Goal: Information Seeking & Learning: Learn about a topic

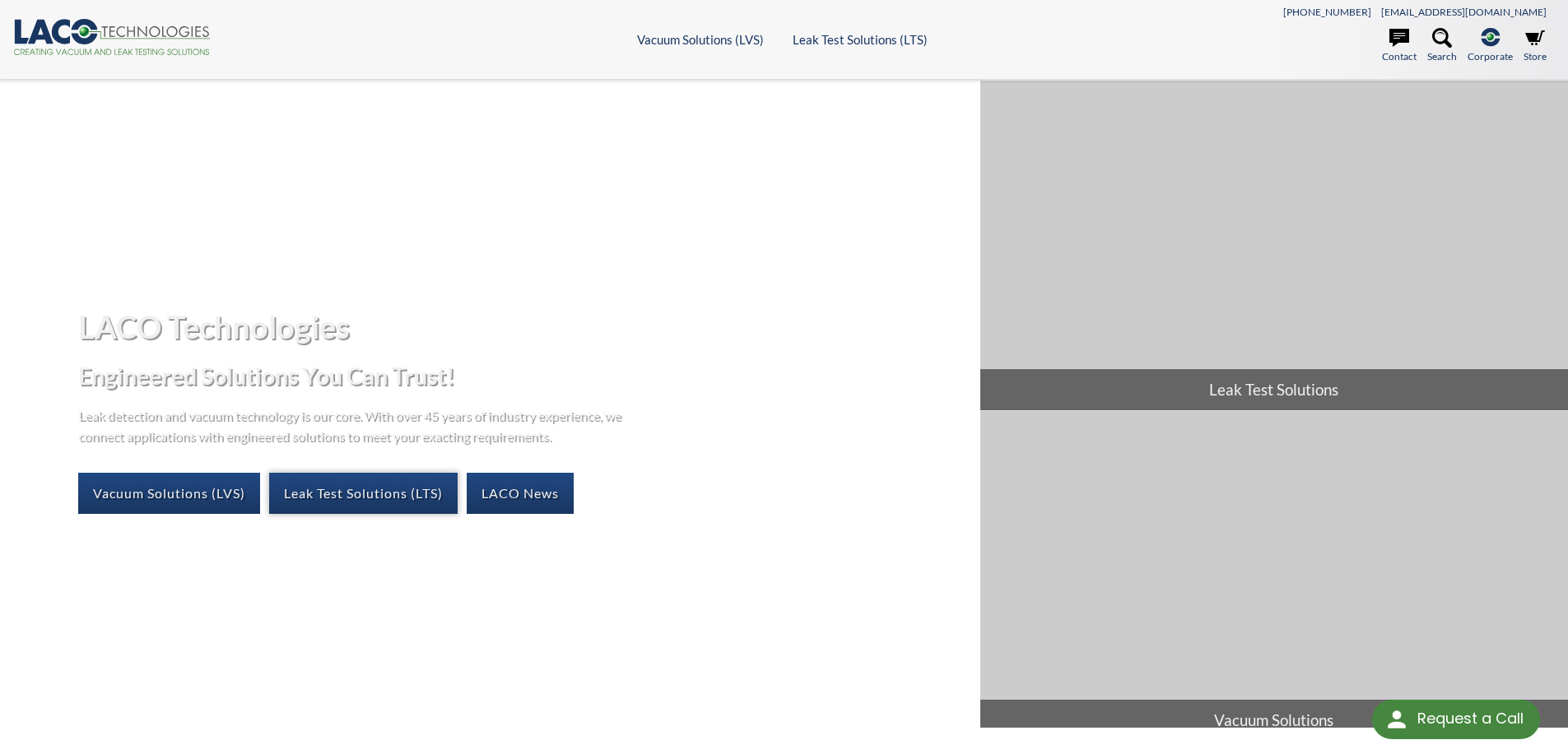
click at [352, 483] on link "Leak Test Solutions (LTS)" at bounding box center [363, 494] width 189 height 41
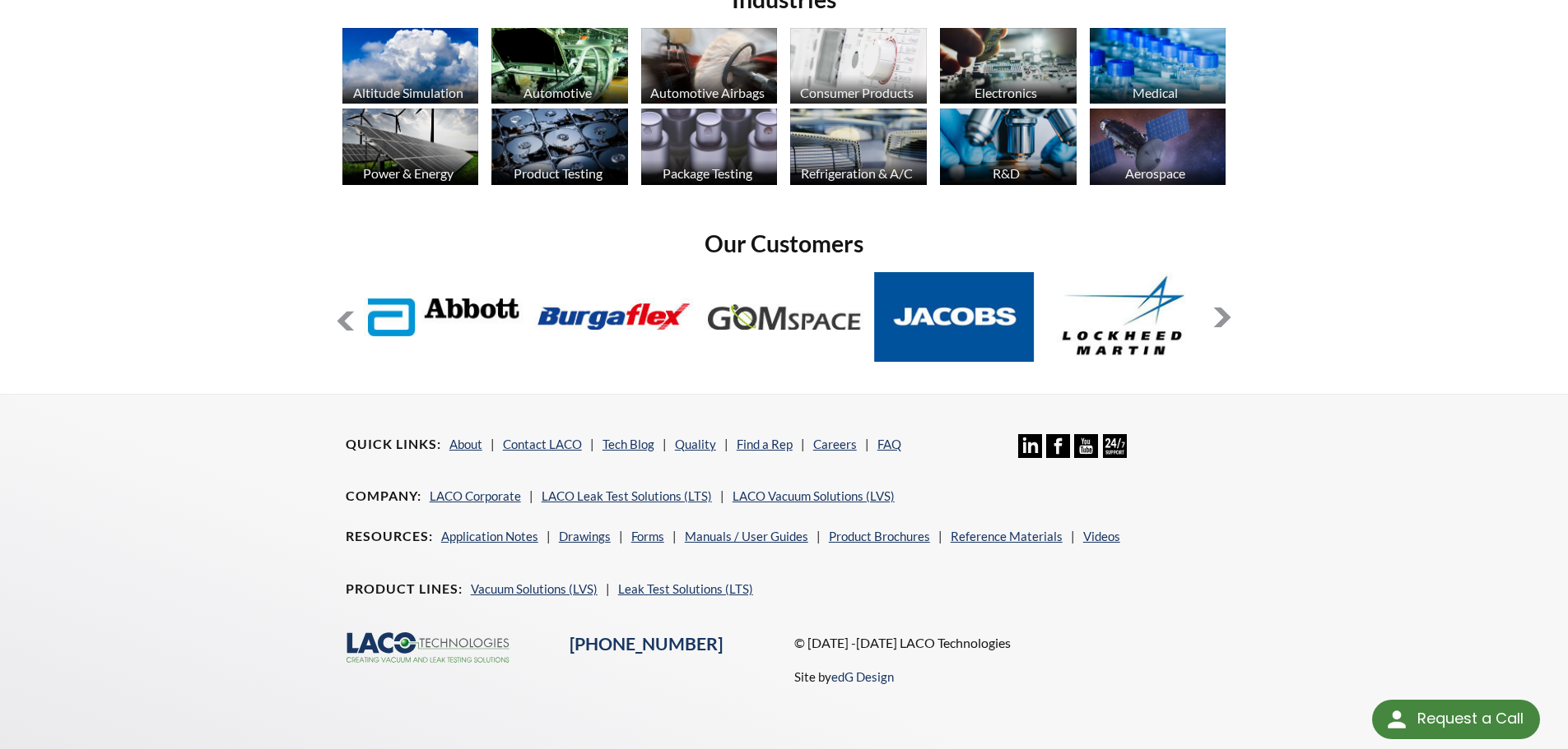
scroll to position [1320, 0]
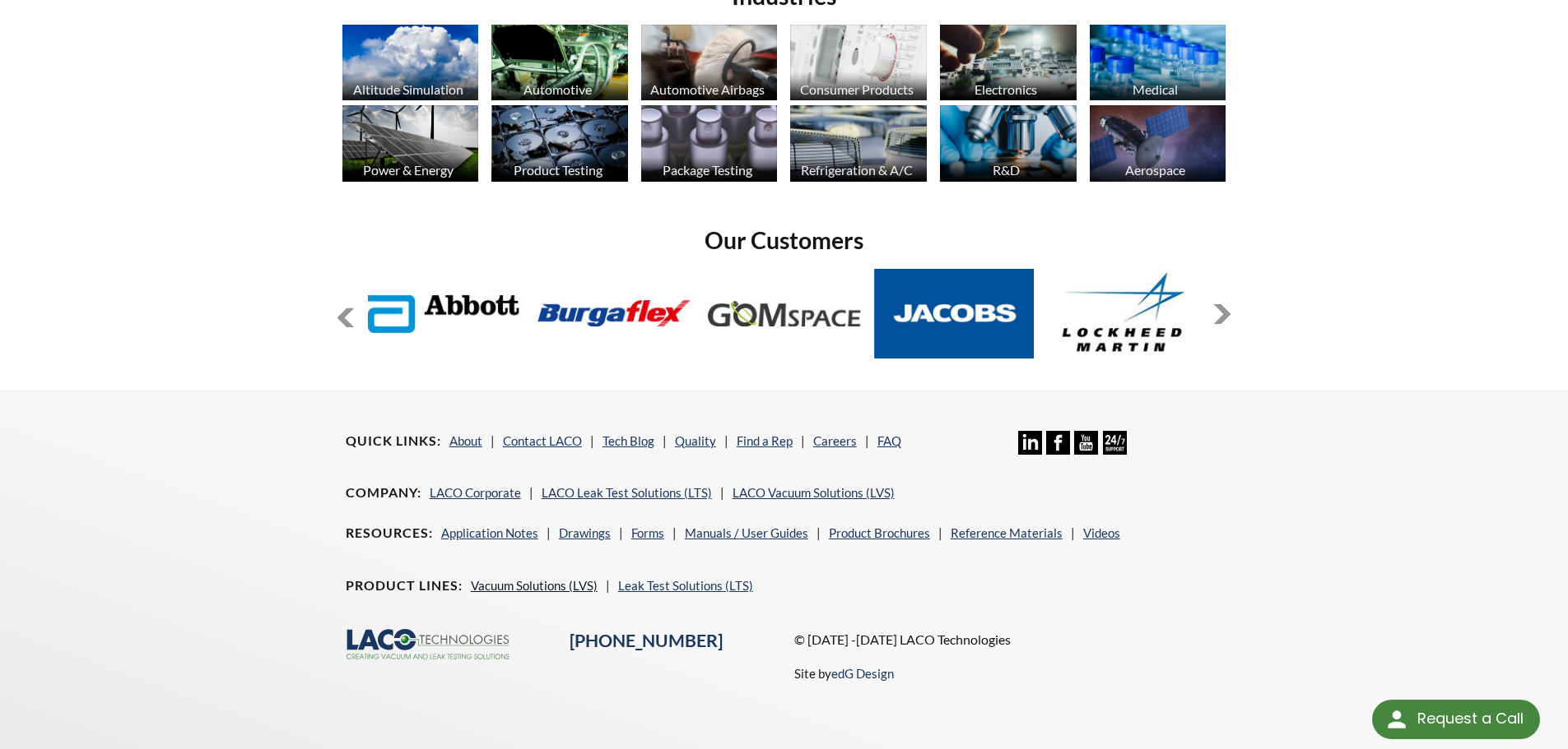
click at [519, 592] on link "Vacuum Solutions (LVS)" at bounding box center [534, 585] width 126 height 15
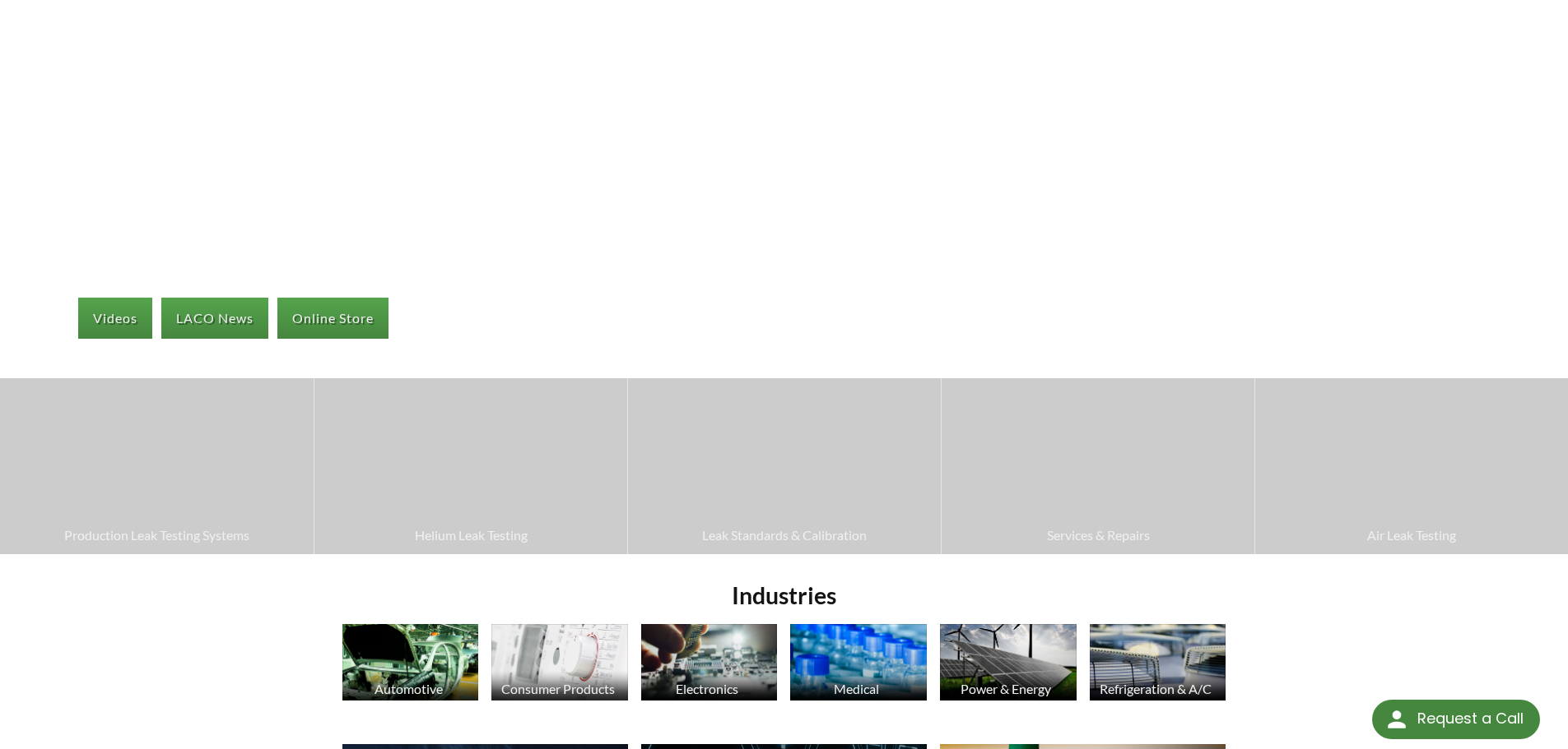
scroll to position [165, 0]
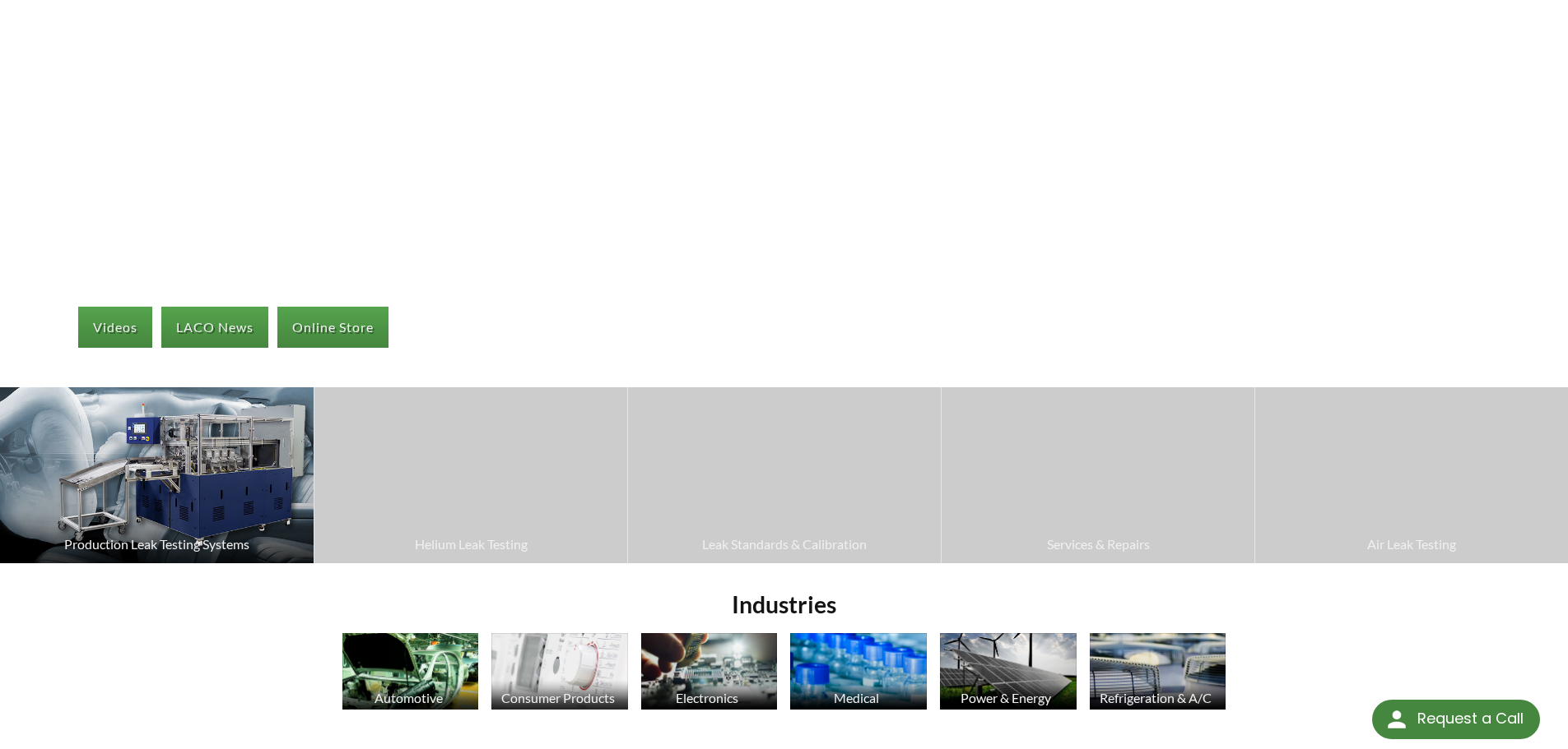
click at [197, 502] on img at bounding box center [156, 476] width 314 height 176
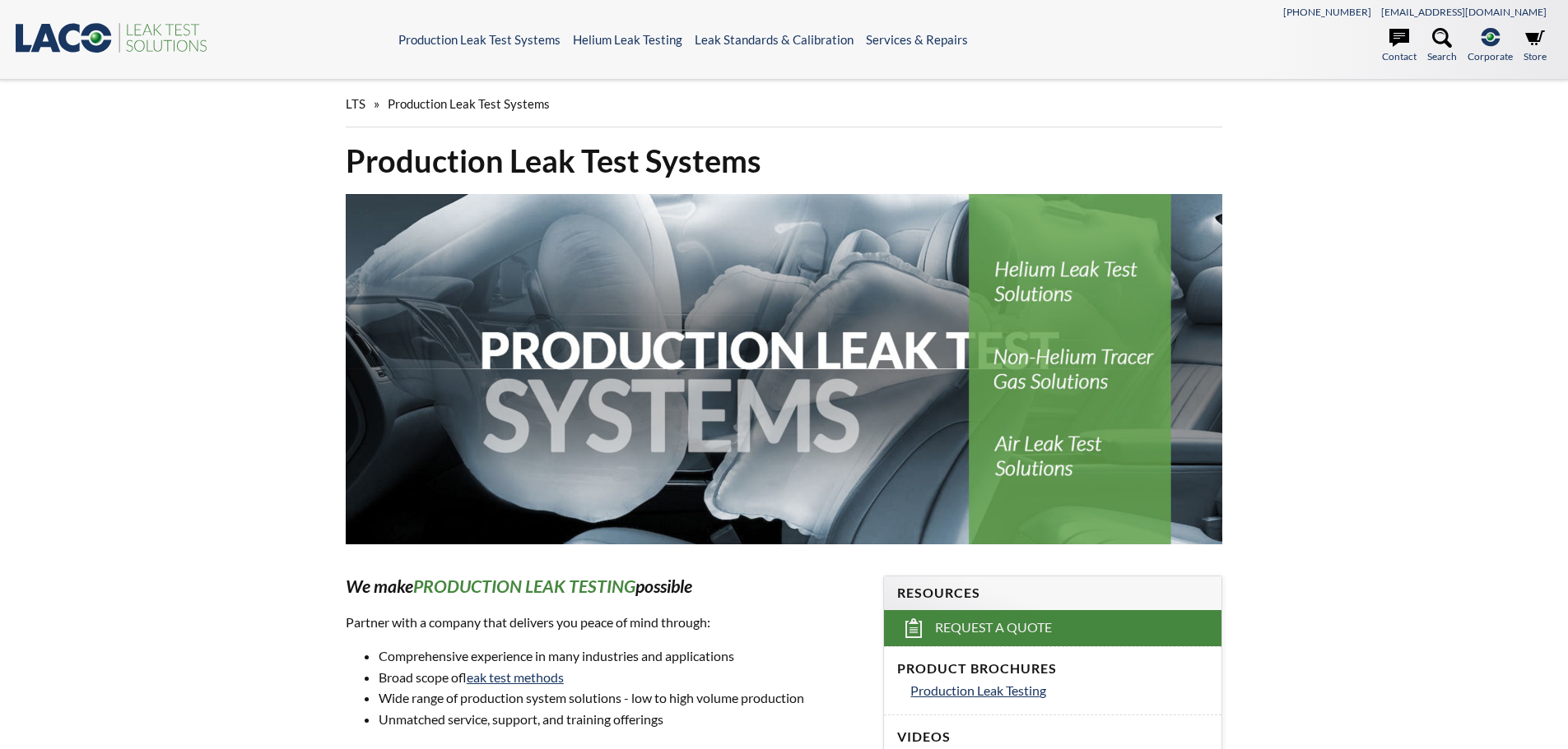
select select "Language Translate Widget"
click at [66, 31] on icon at bounding box center [69, 38] width 21 height 30
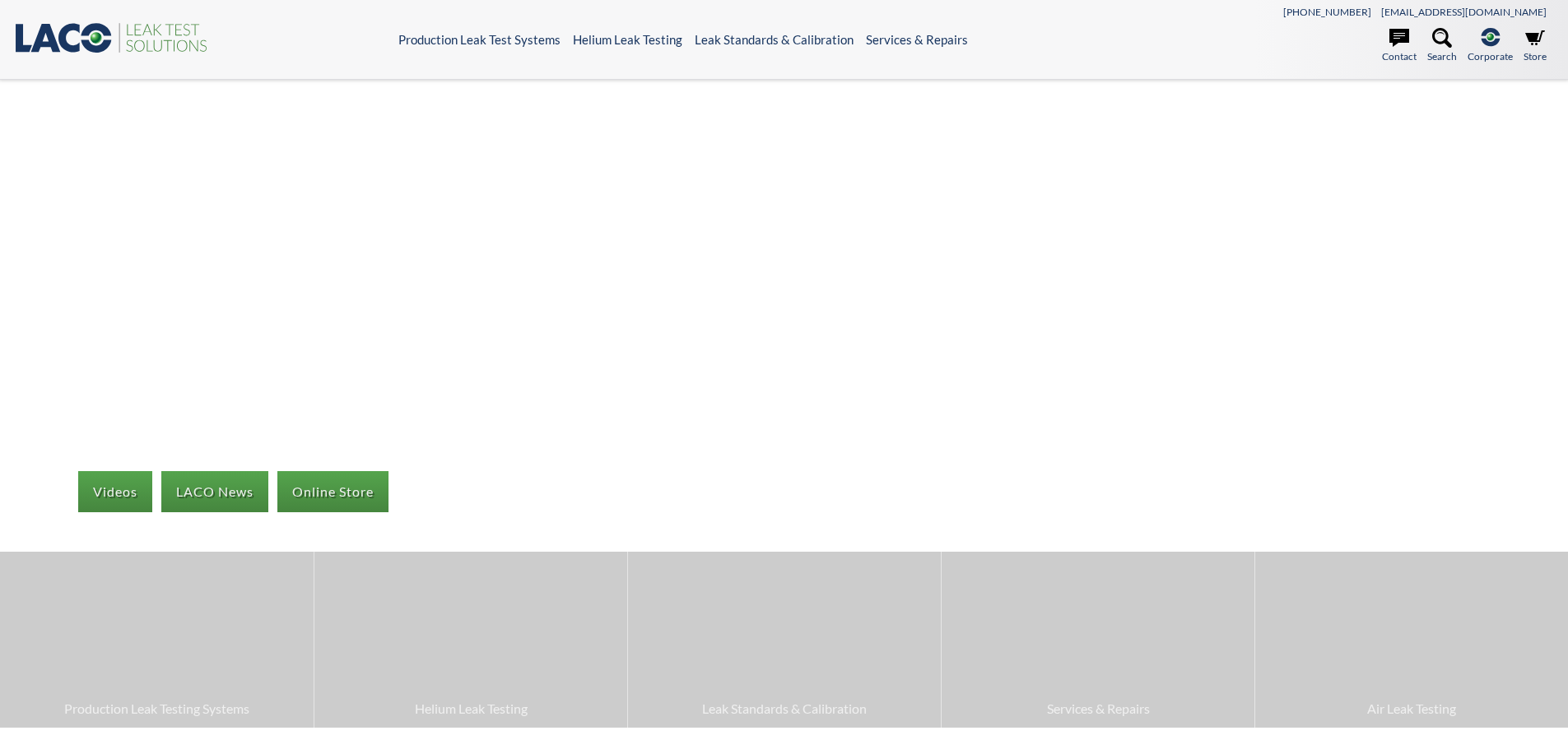
select select "Language Translate Widget"
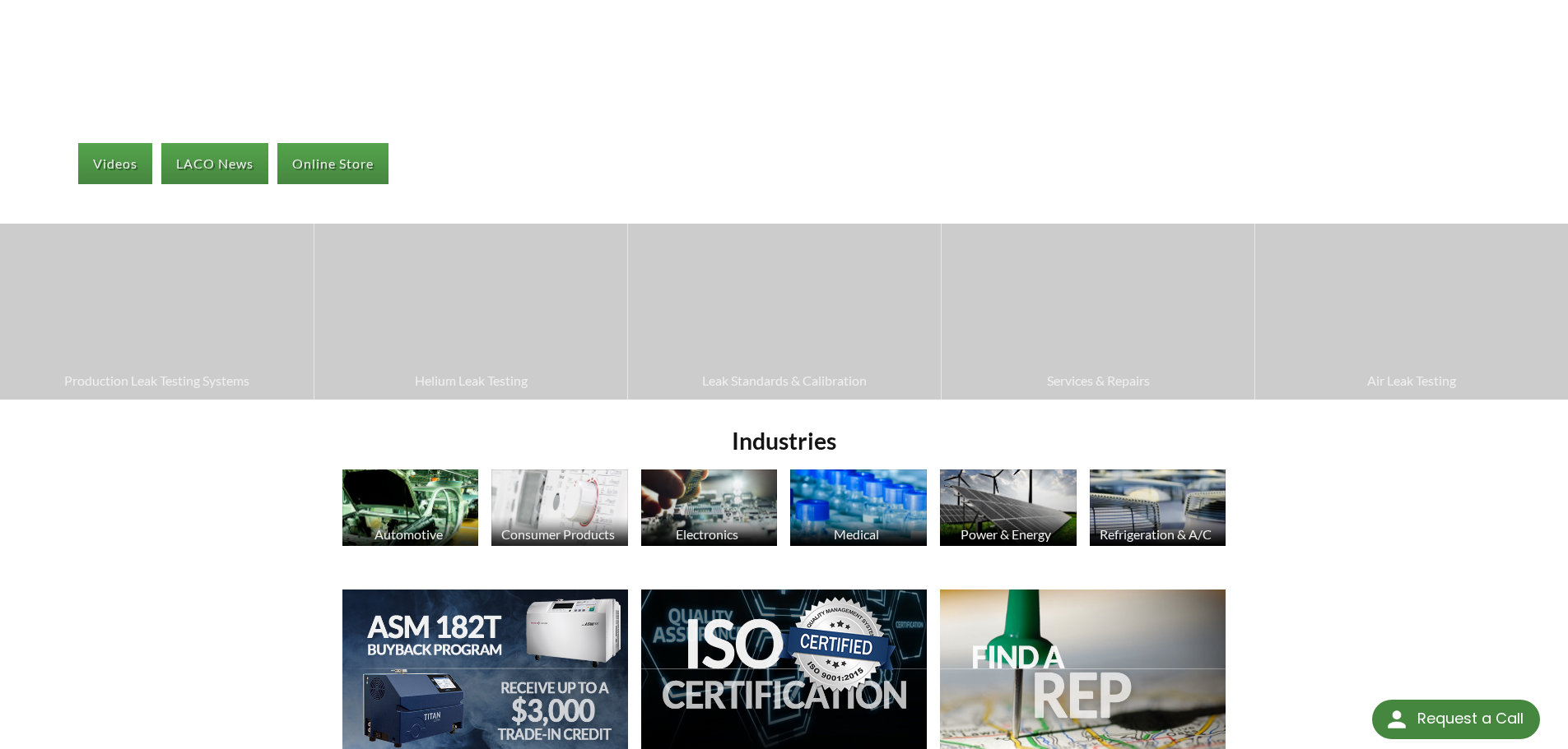
scroll to position [329, 0]
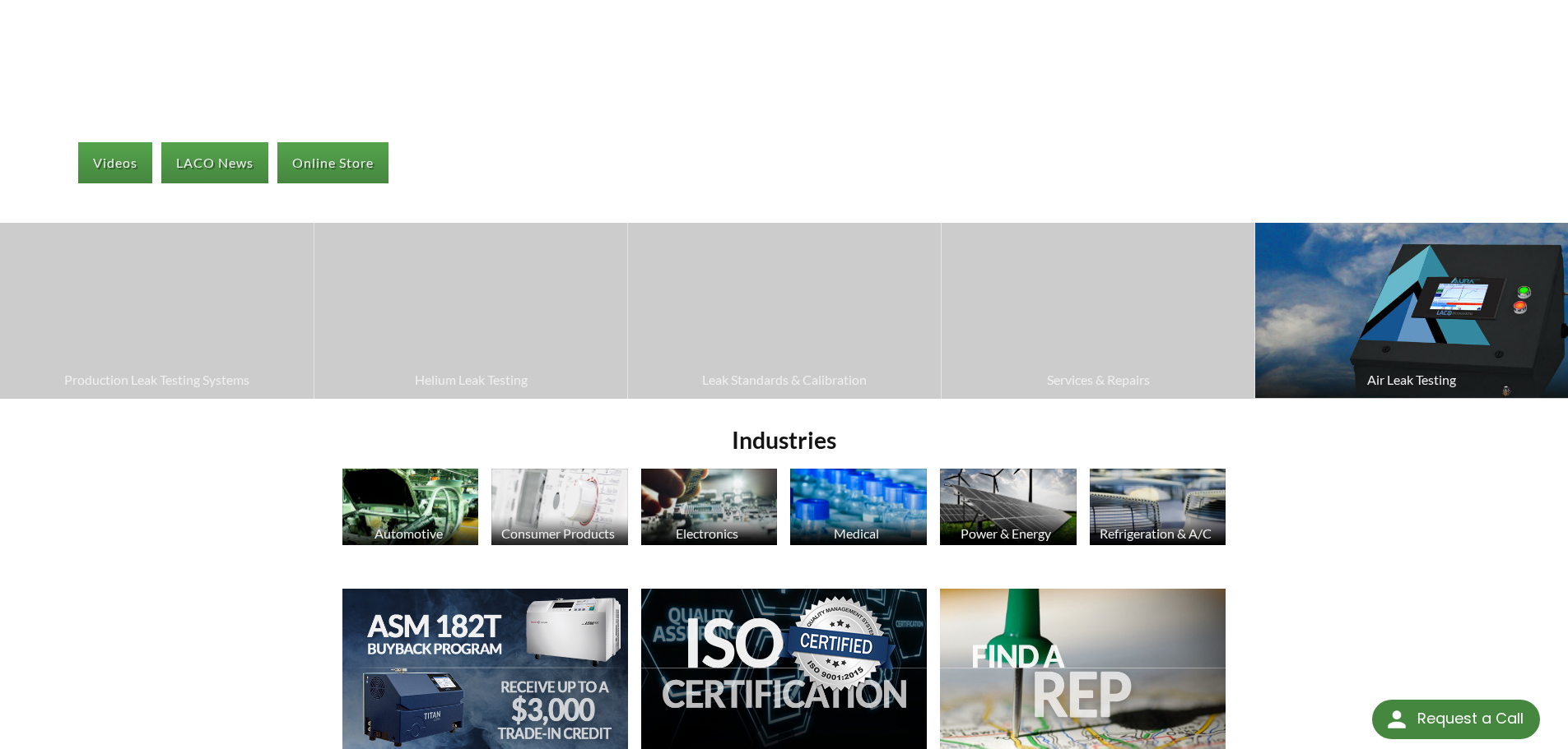
click at [1440, 347] on img at bounding box center [1412, 310] width 313 height 175
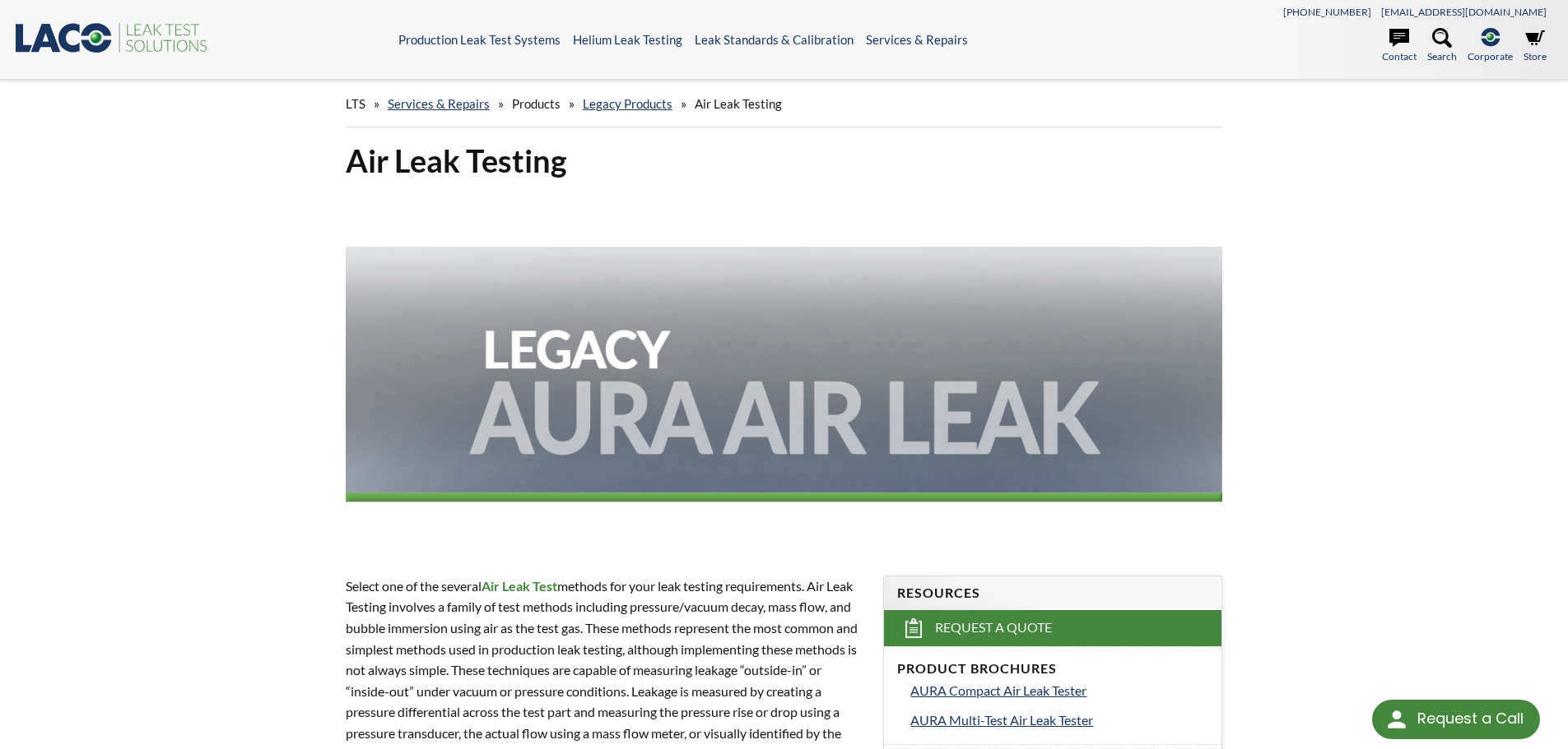
click at [79, 44] on icon at bounding box center [69, 38] width 21 height 30
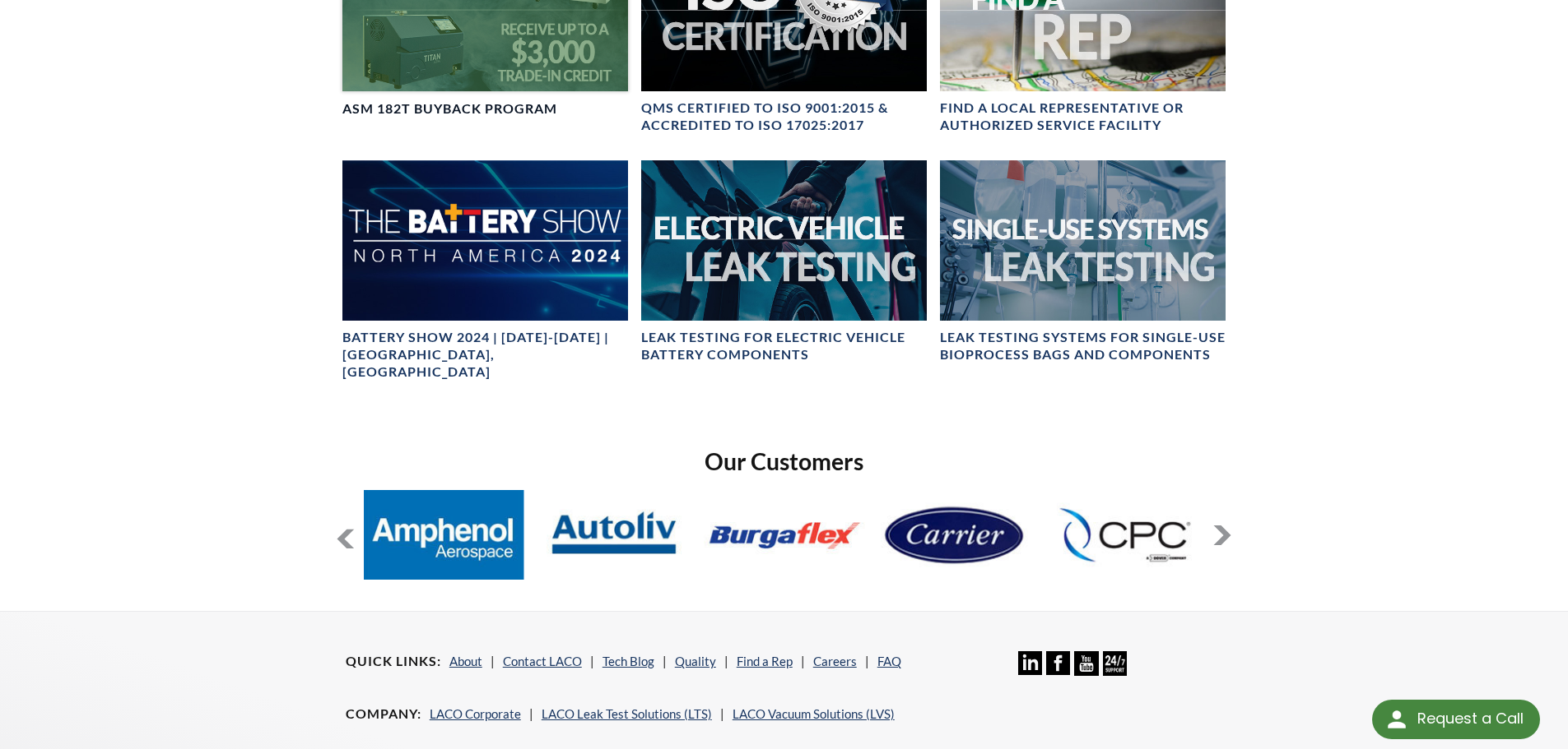
scroll to position [1069, 0]
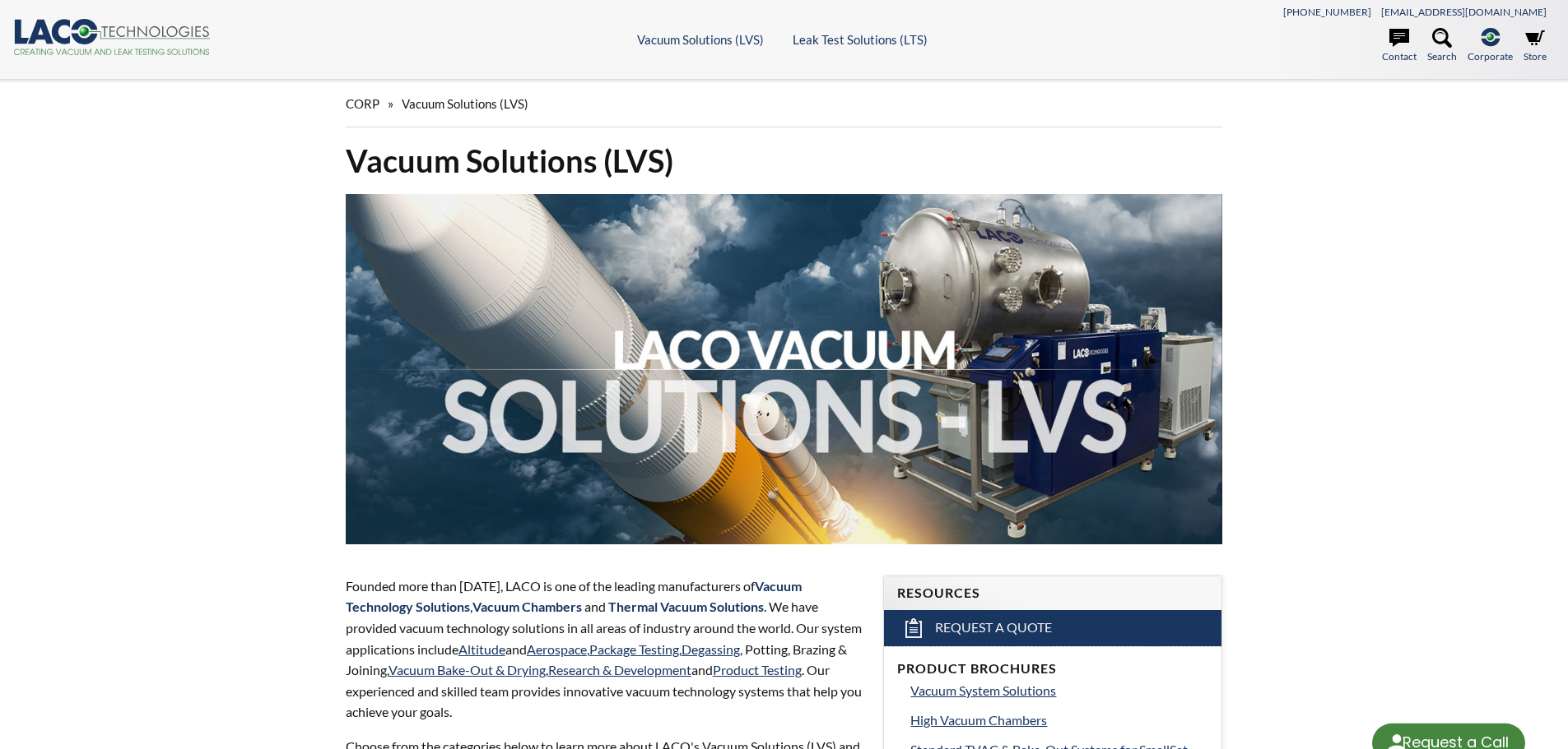
select select "Language Translate Widget"
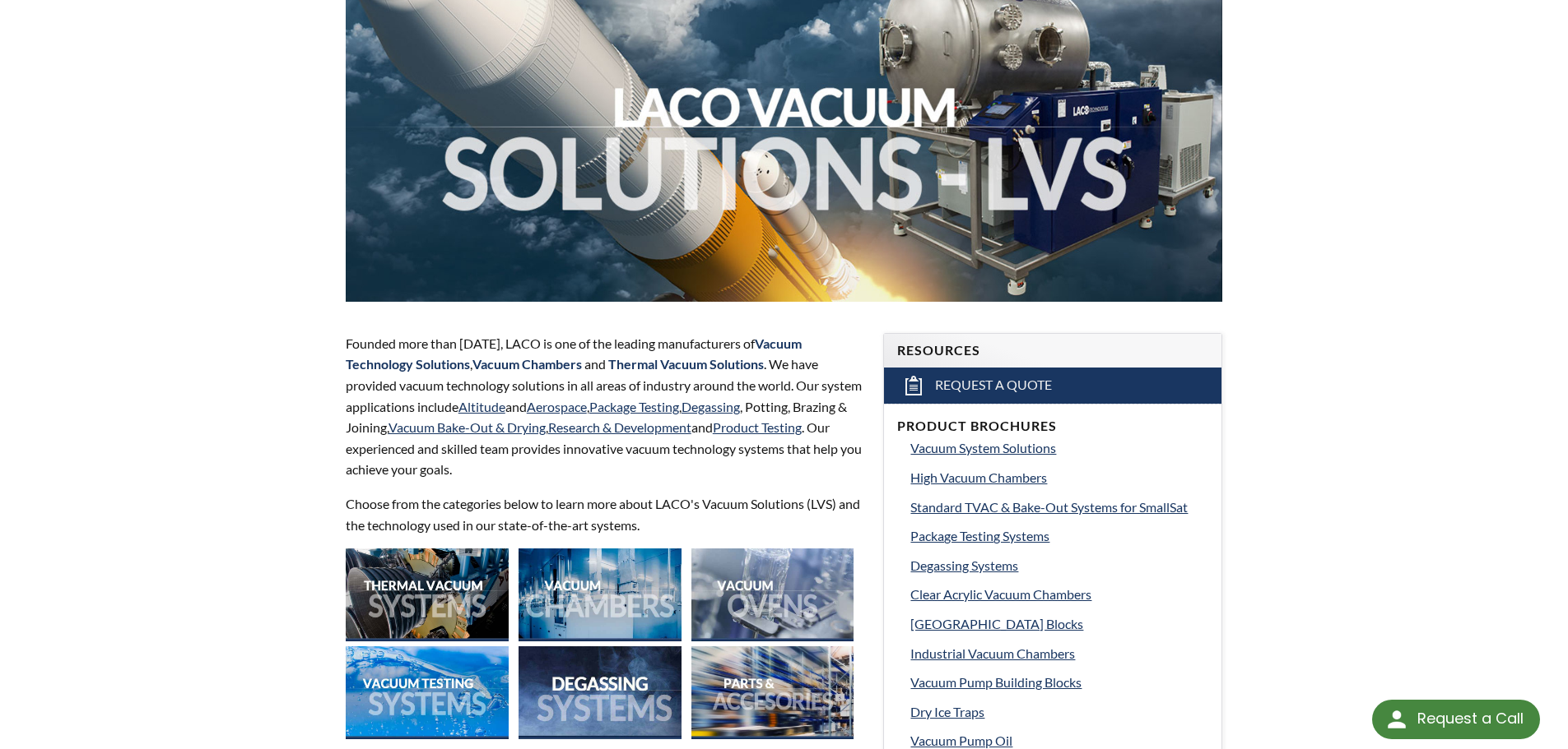
scroll to position [247, 0]
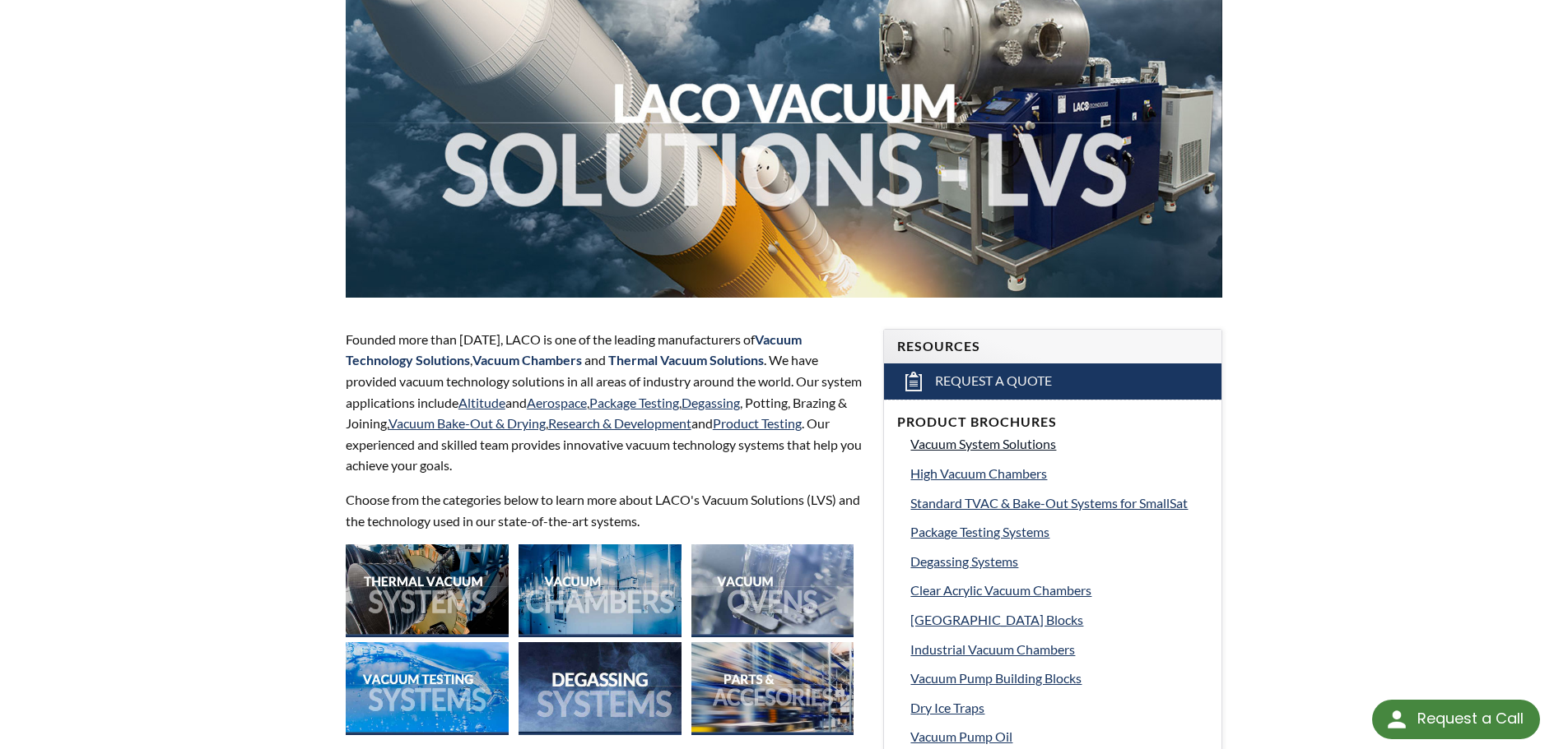
click at [988, 448] on span "Vacuum System Solutions" at bounding box center [983, 444] width 145 height 15
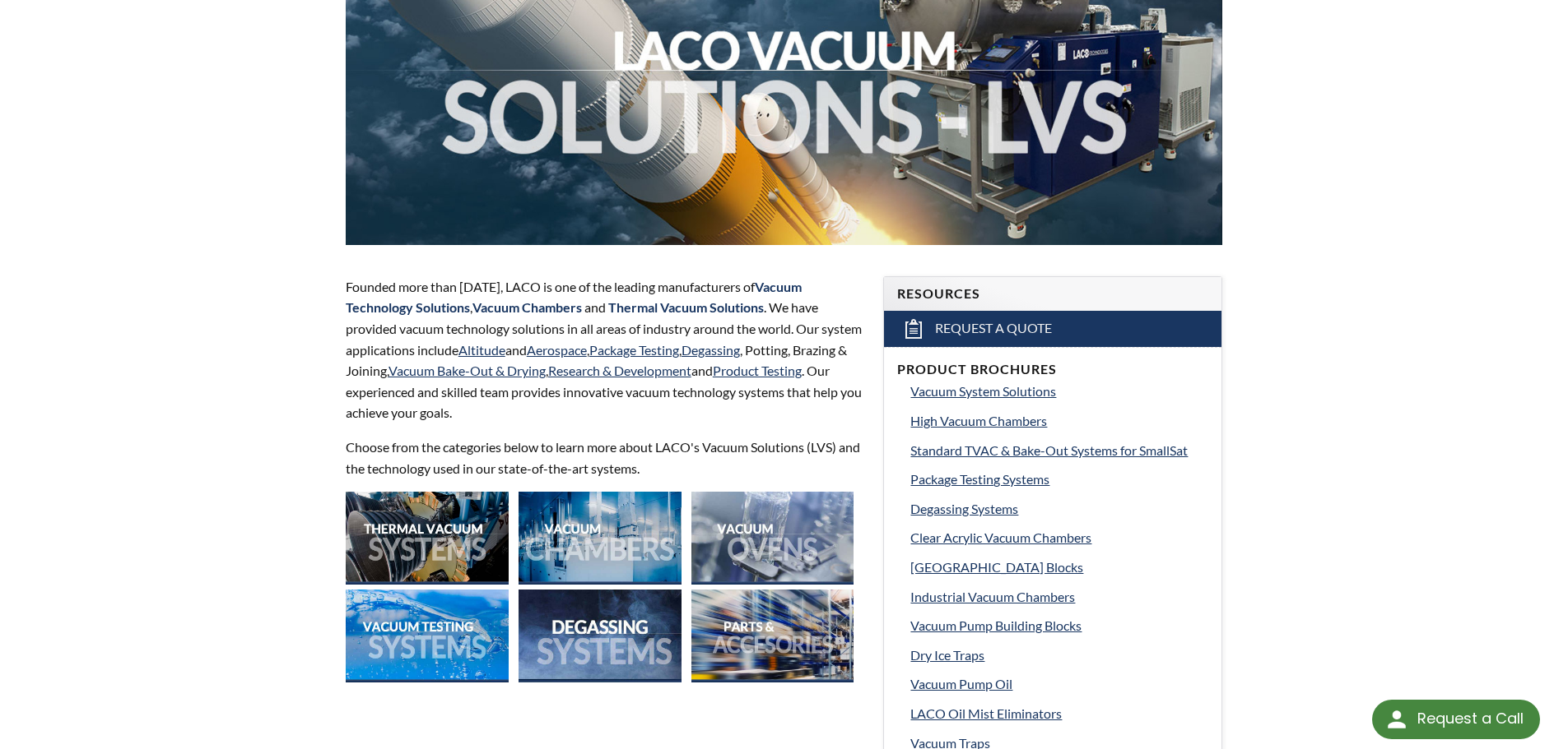
scroll to position [329, 0]
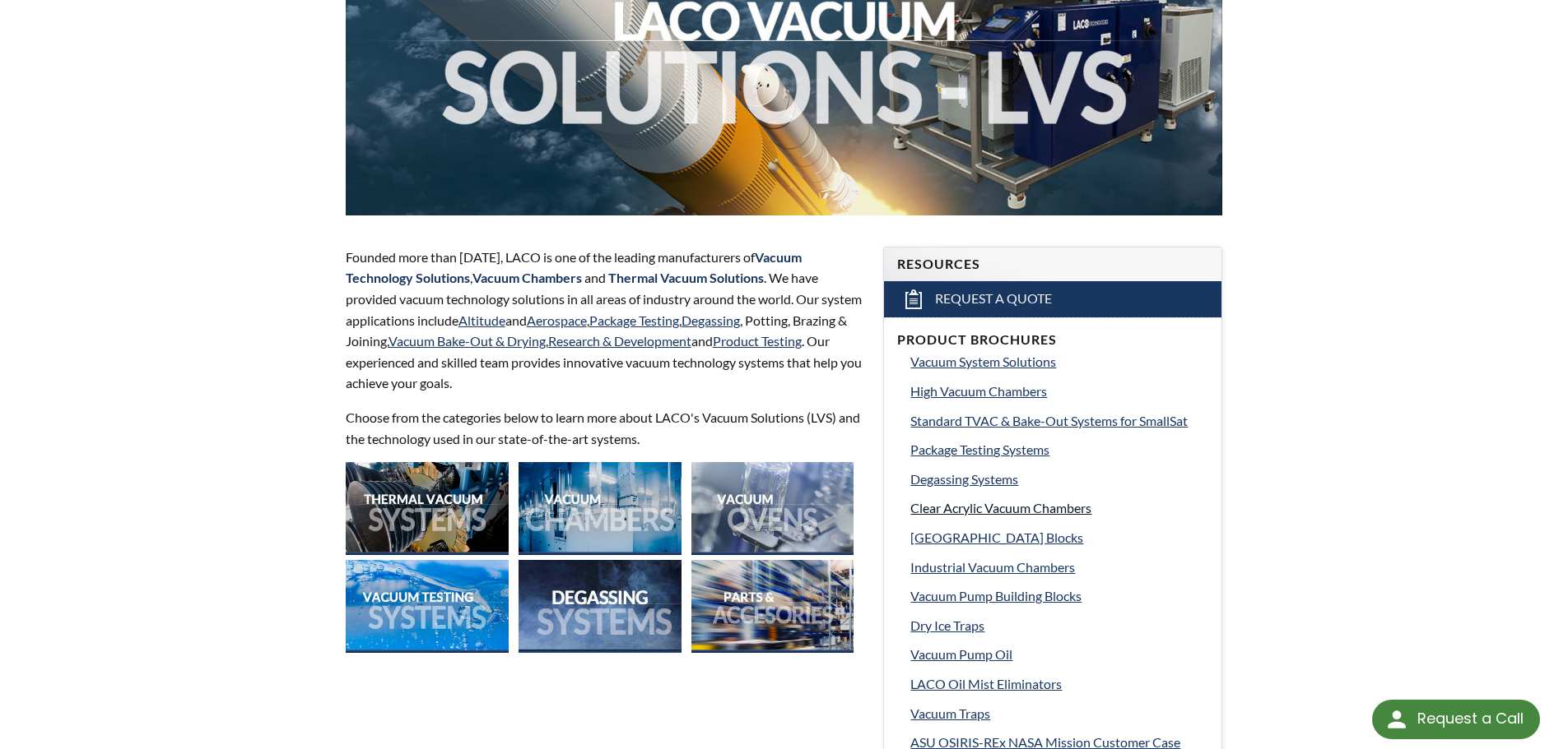
click at [993, 508] on span "Clear Acrylic Vacuum Chambers" at bounding box center [1001, 508] width 181 height 15
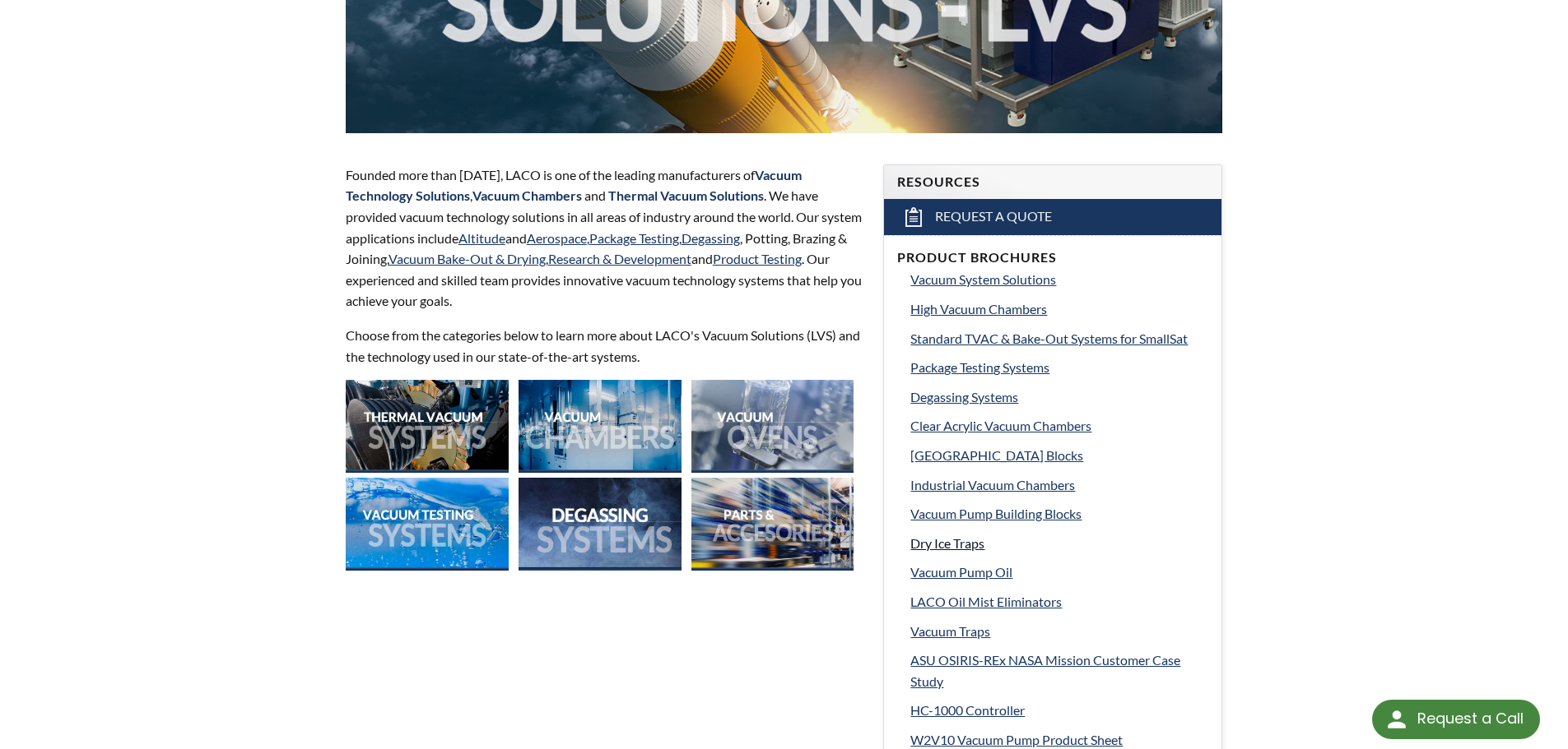
click at [947, 544] on span "Dry Ice Traps" at bounding box center [947, 543] width 74 height 15
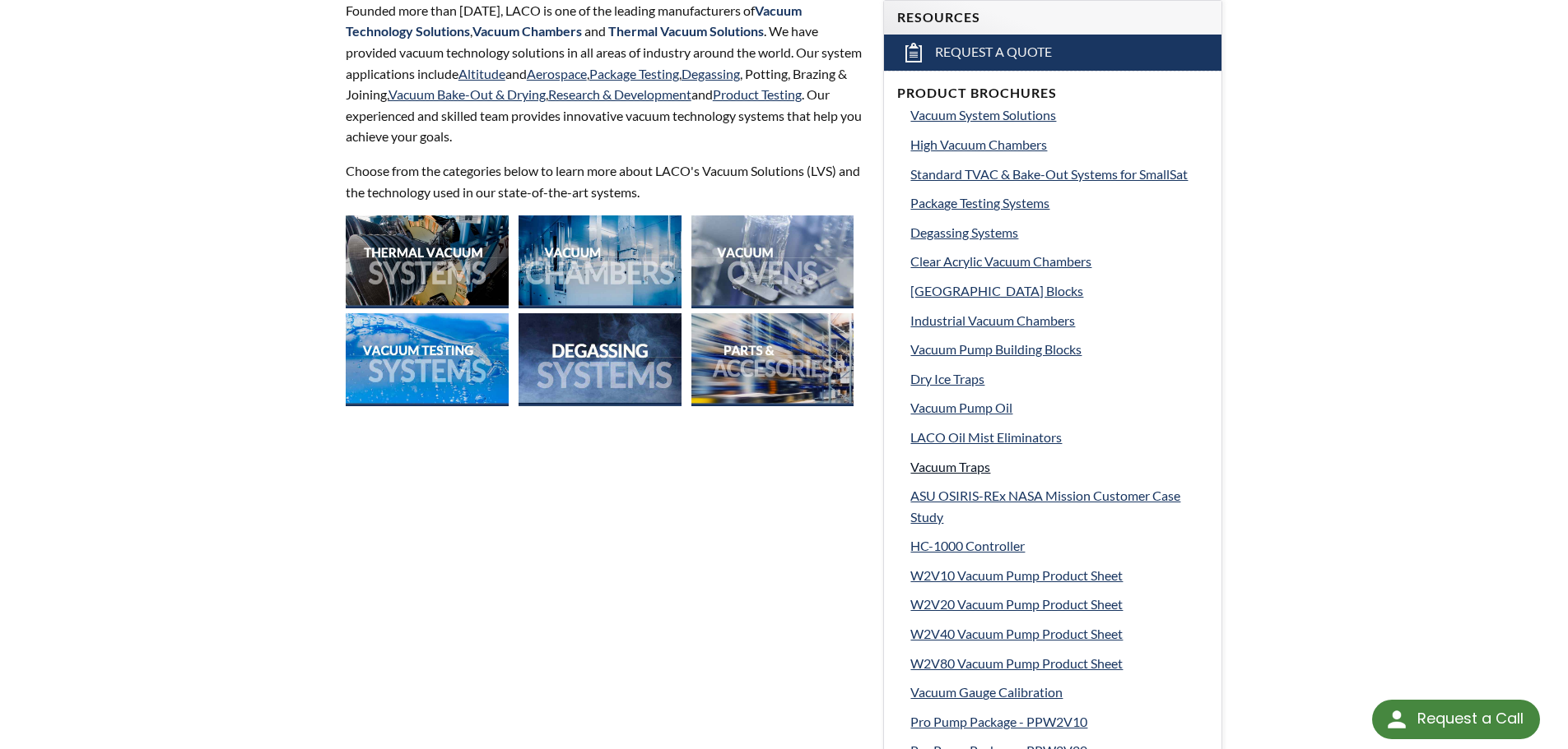
click at [947, 459] on span "Vacuum Traps" at bounding box center [949, 466] width 79 height 15
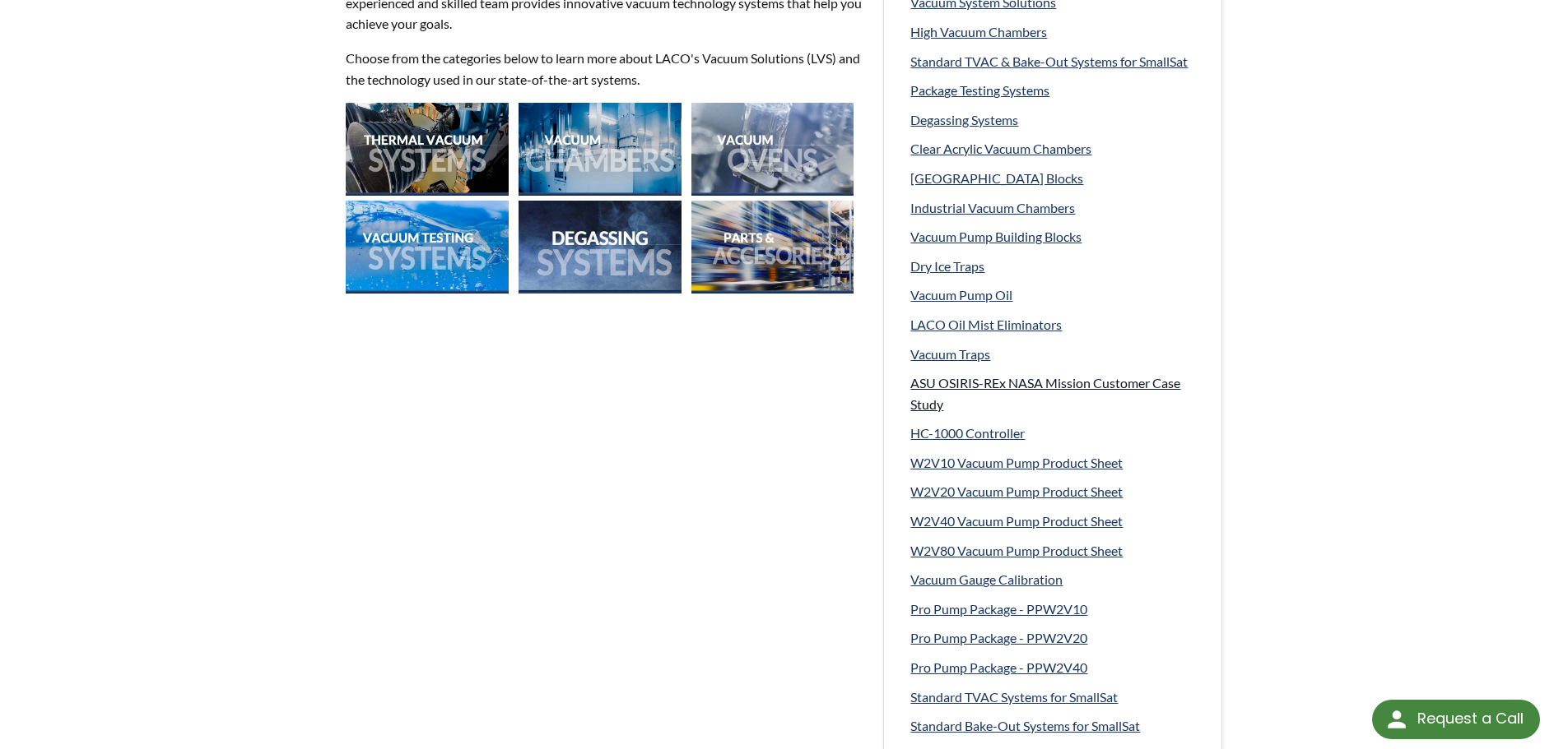
scroll to position [659, 0]
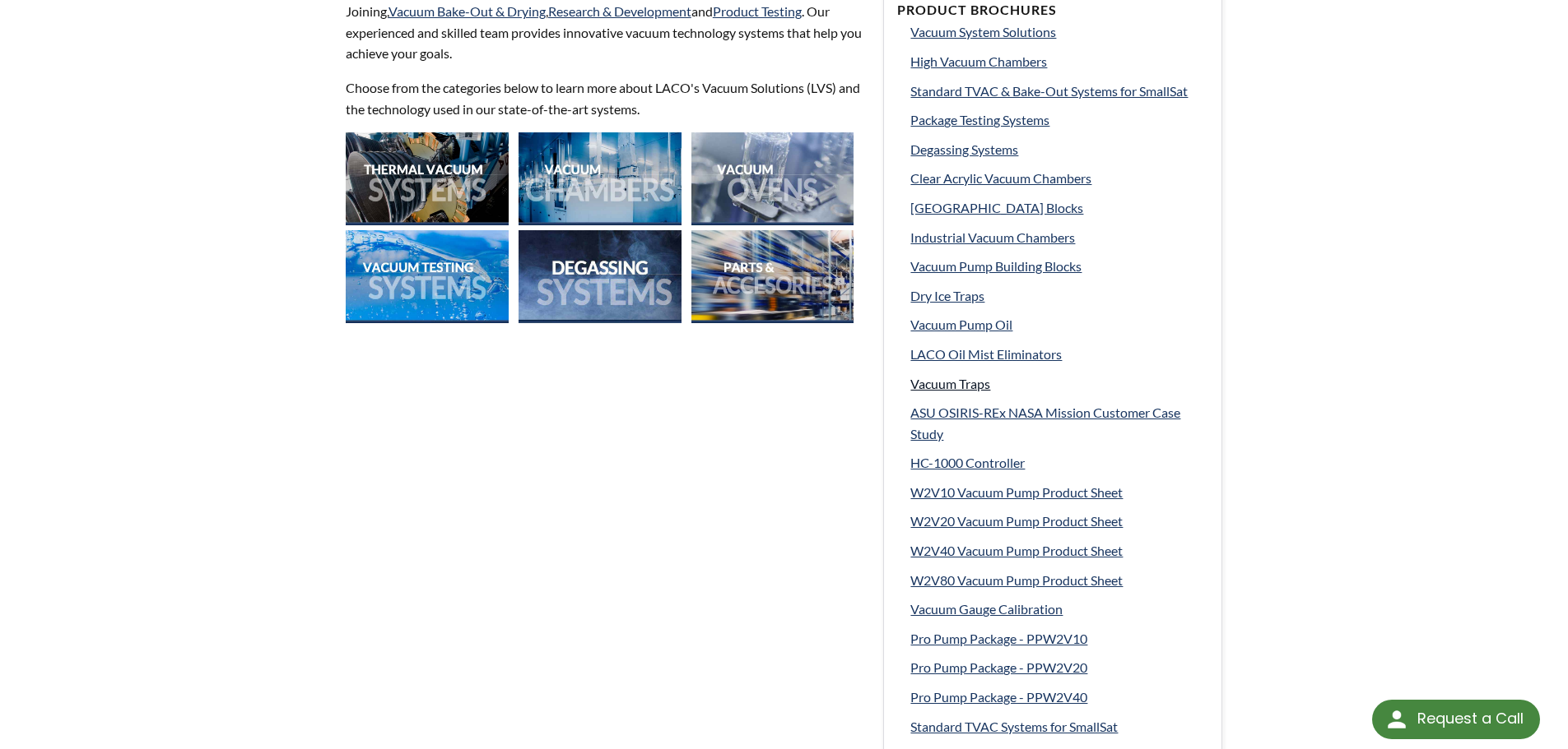
click at [954, 374] on link "Vacuum Traps" at bounding box center [1059, 383] width 298 height 21
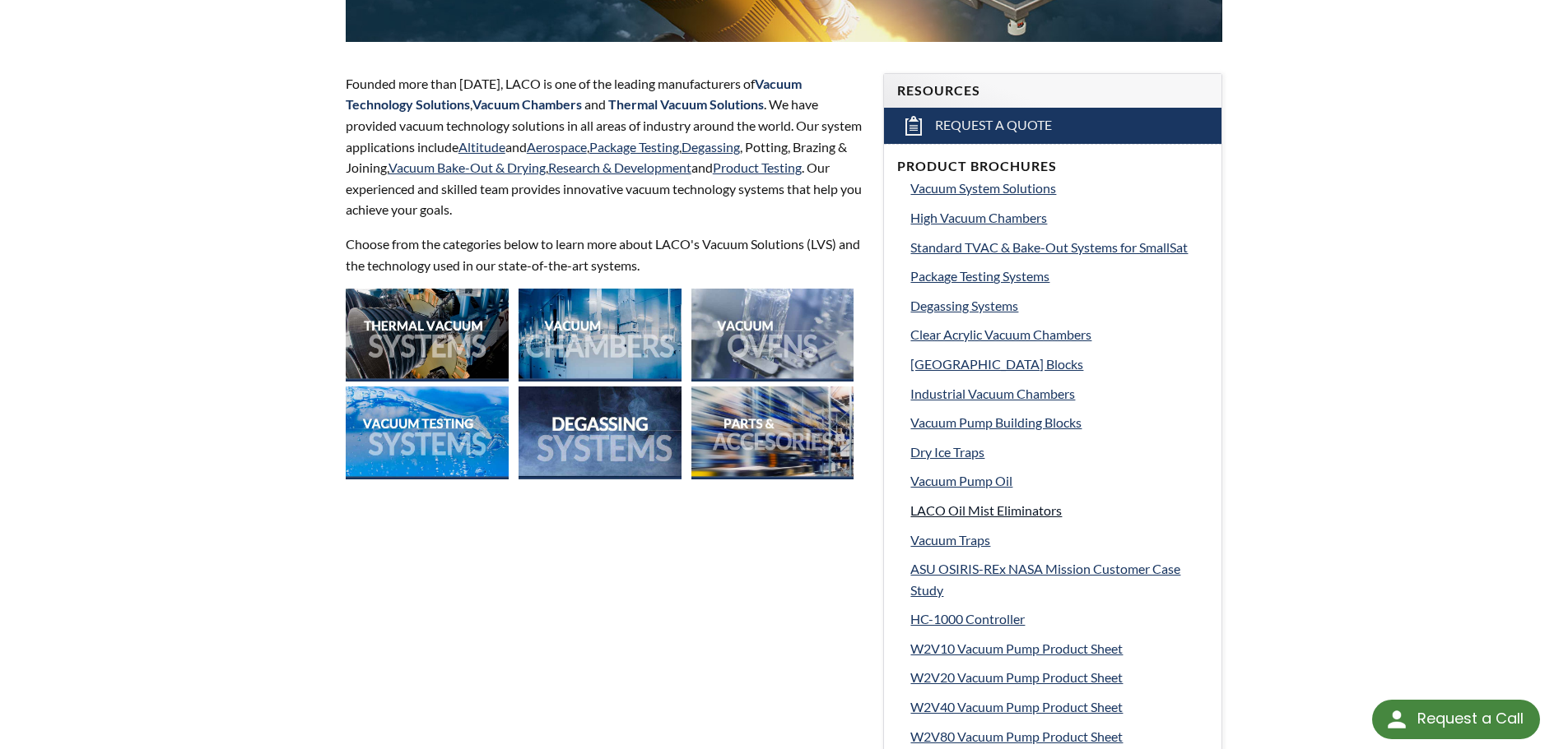
scroll to position [495, 0]
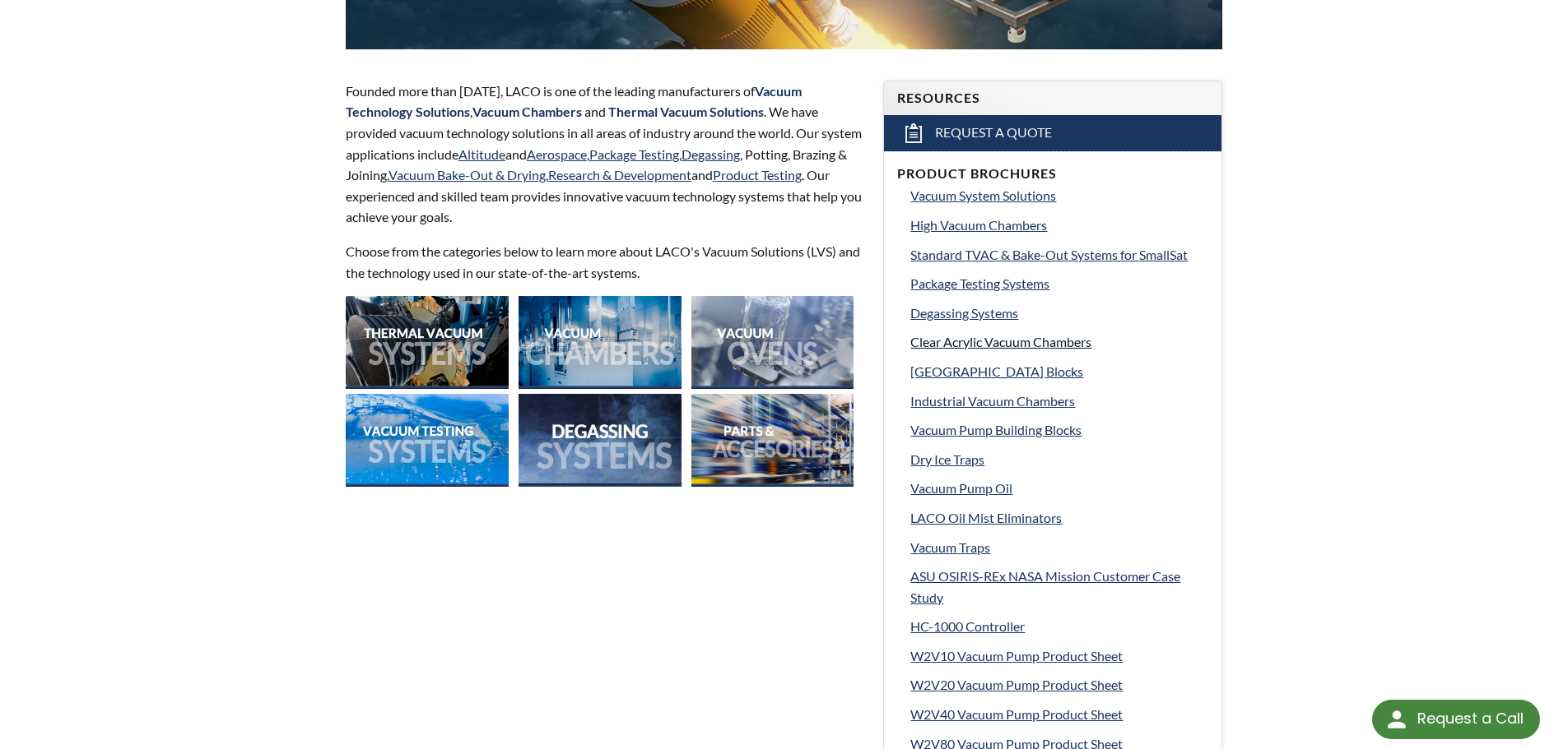
click at [980, 347] on span "Clear Acrylic Vacuum Chambers" at bounding box center [1001, 342] width 181 height 15
click at [958, 223] on span "High Vacuum Chambers" at bounding box center [978, 225] width 137 height 15
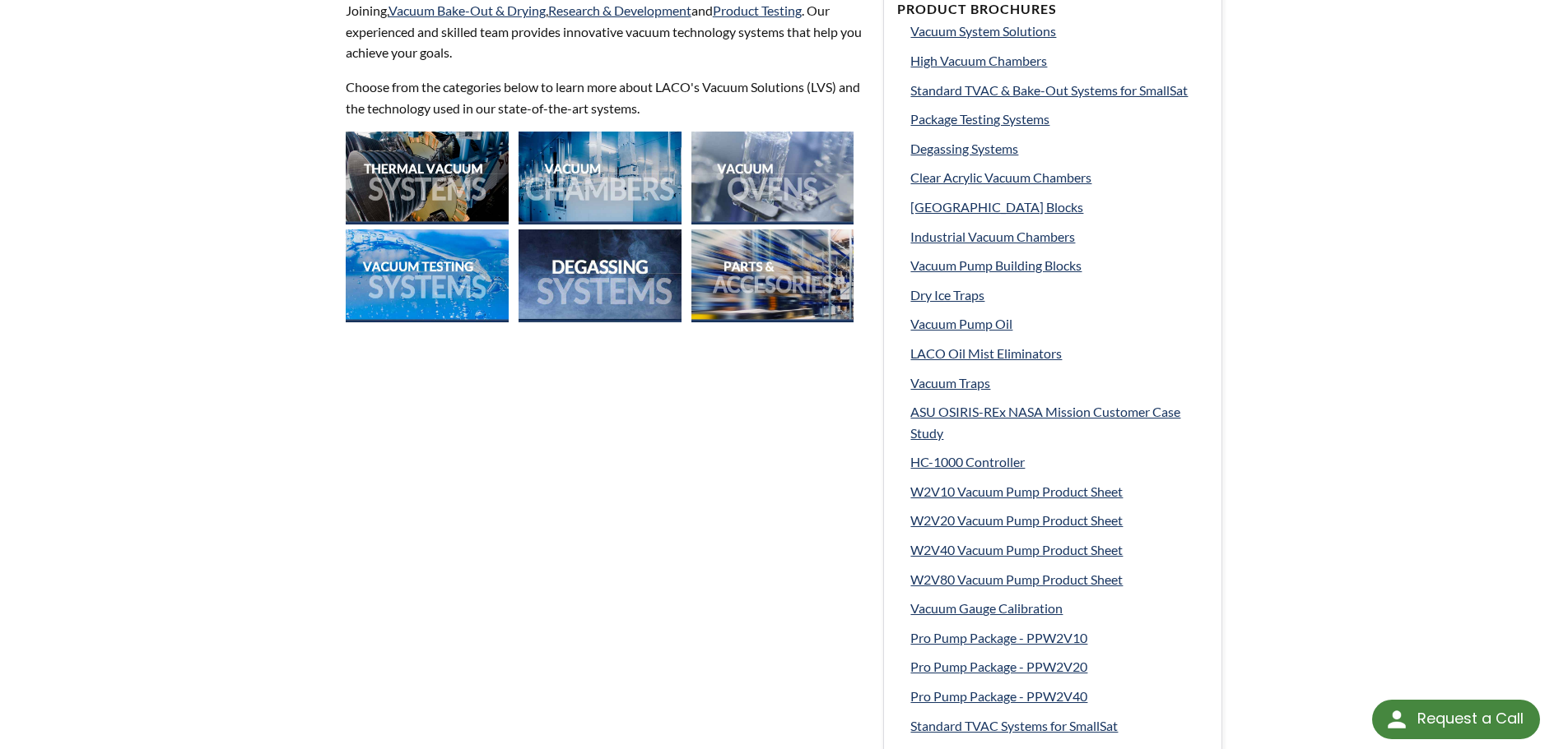
click at [743, 182] on img at bounding box center [772, 178] width 163 height 93
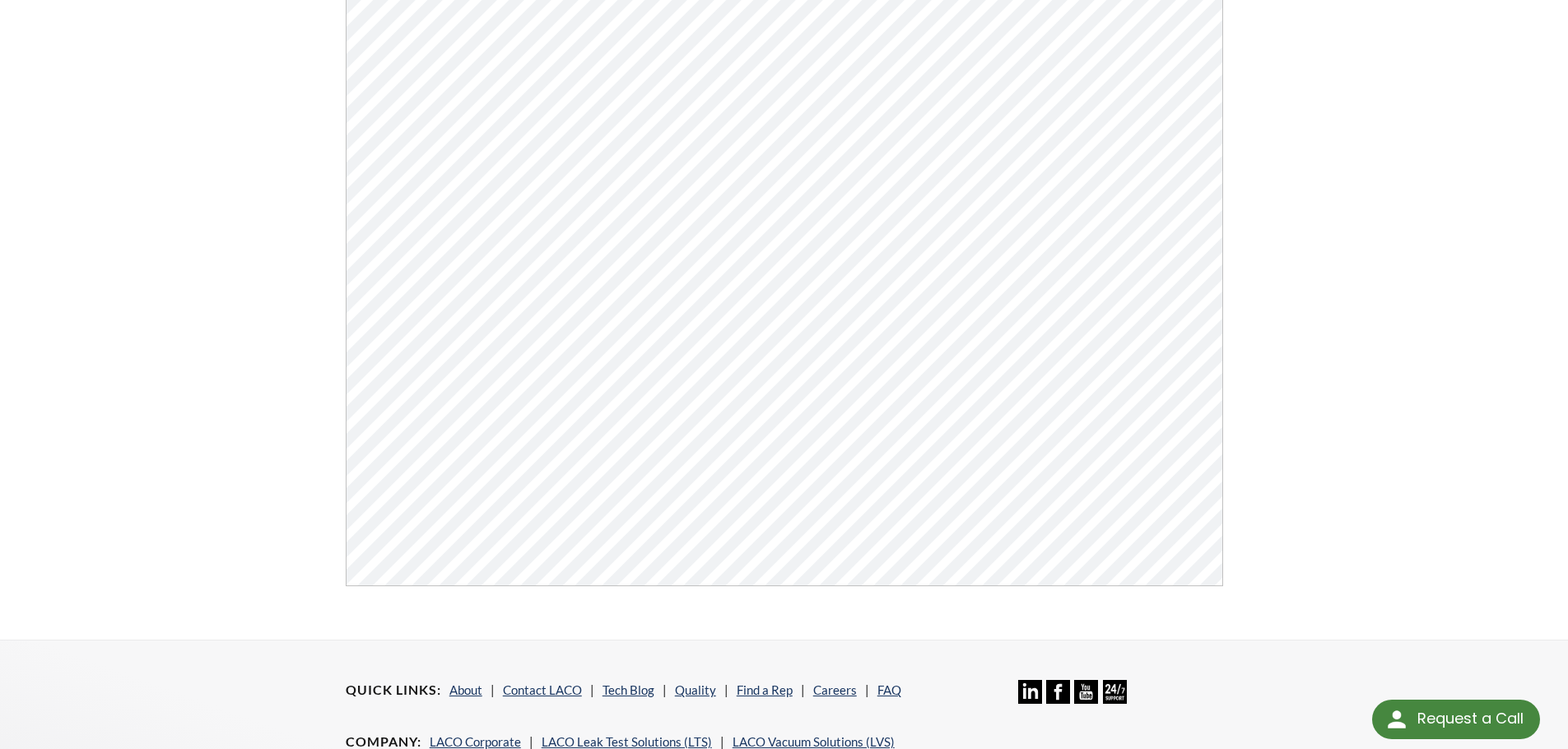
scroll to position [412, 0]
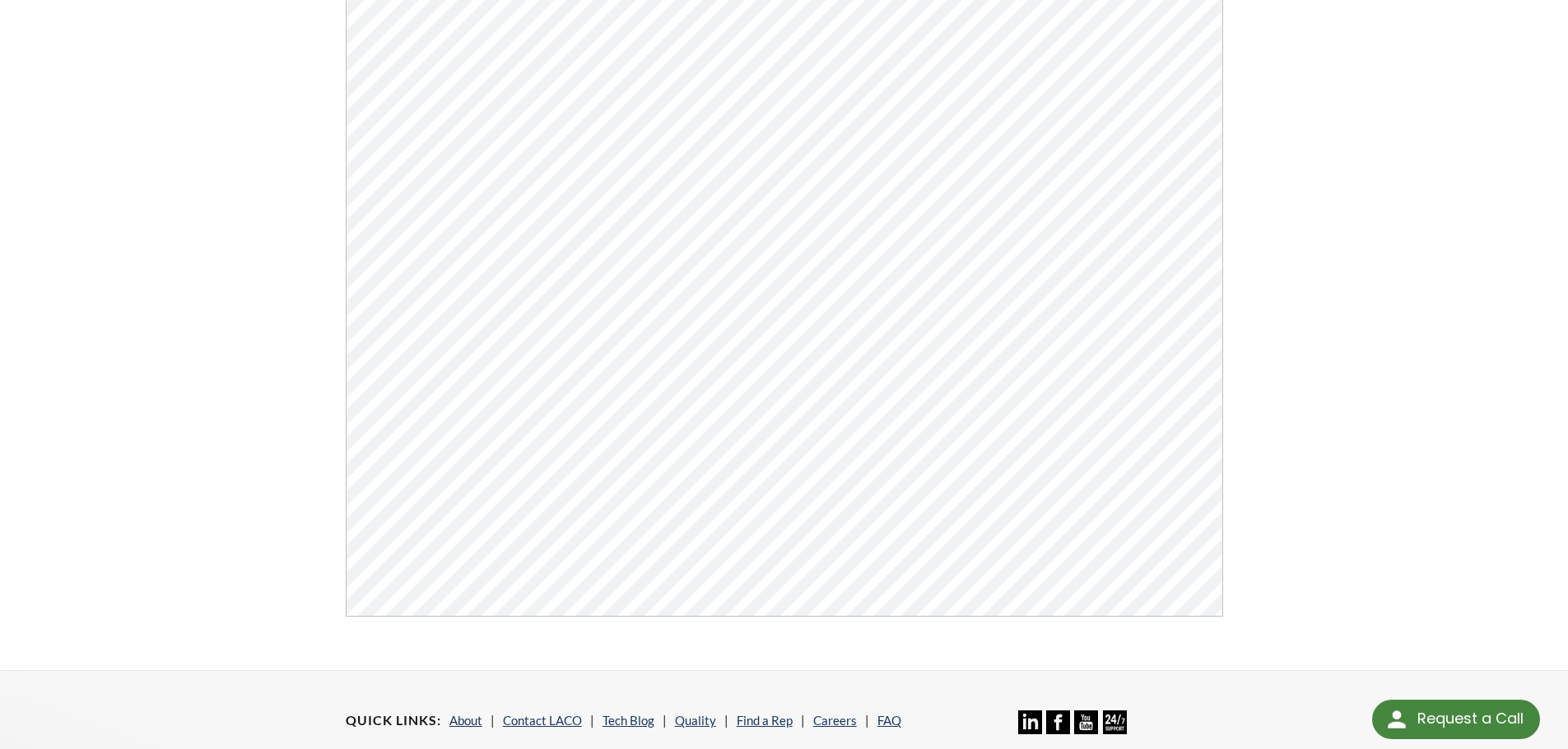
scroll to position [329, 0]
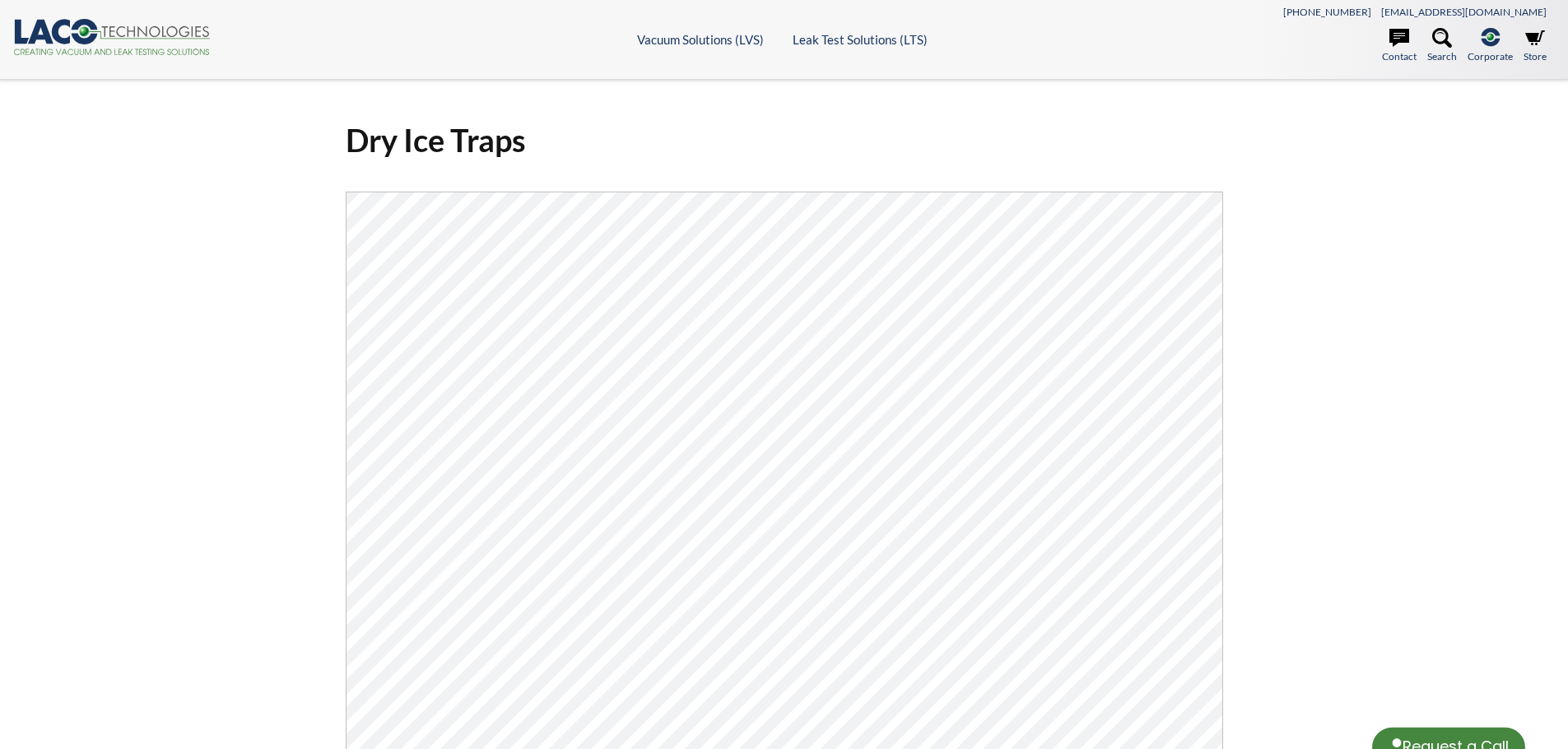
select select "Language Translate Widget"
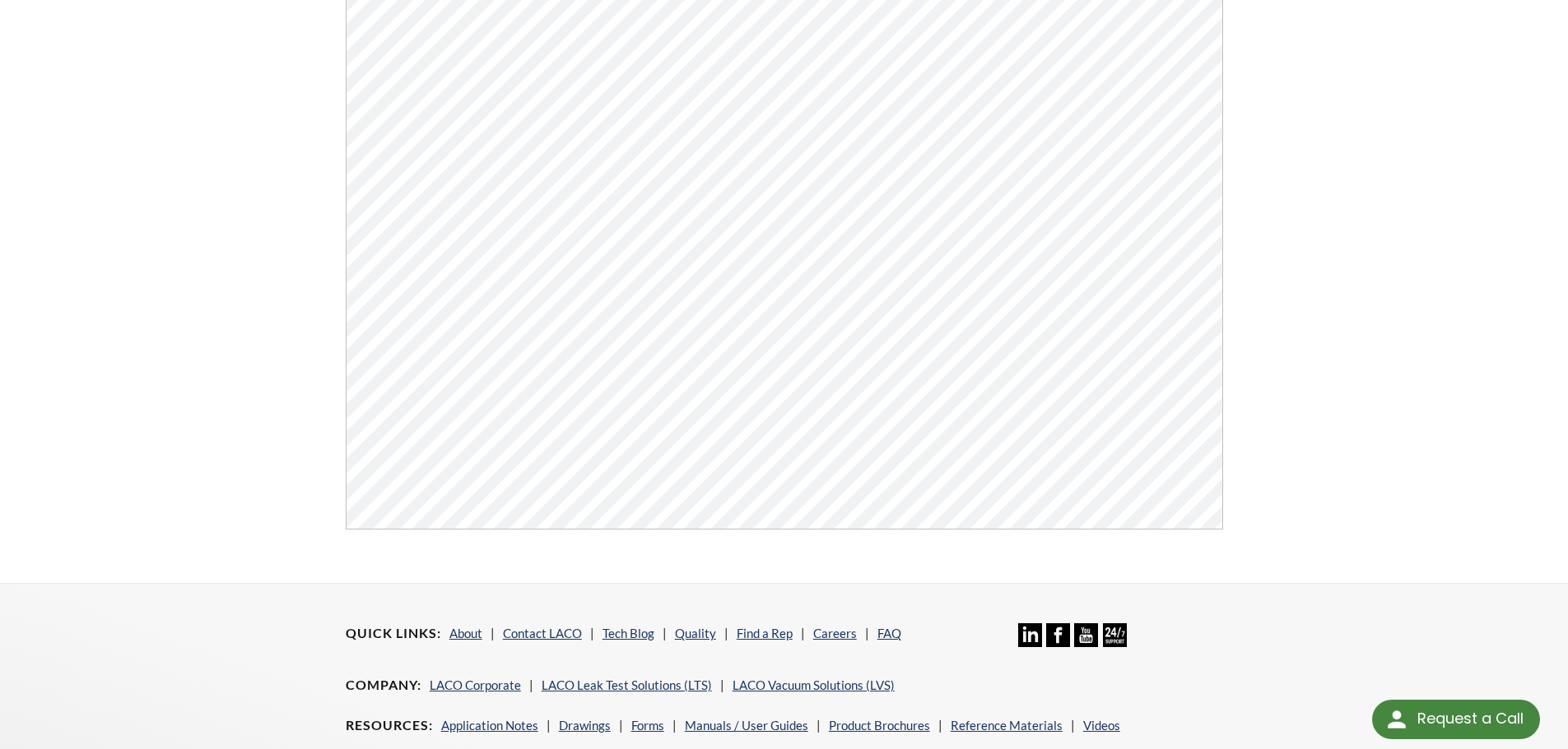
scroll to position [494, 0]
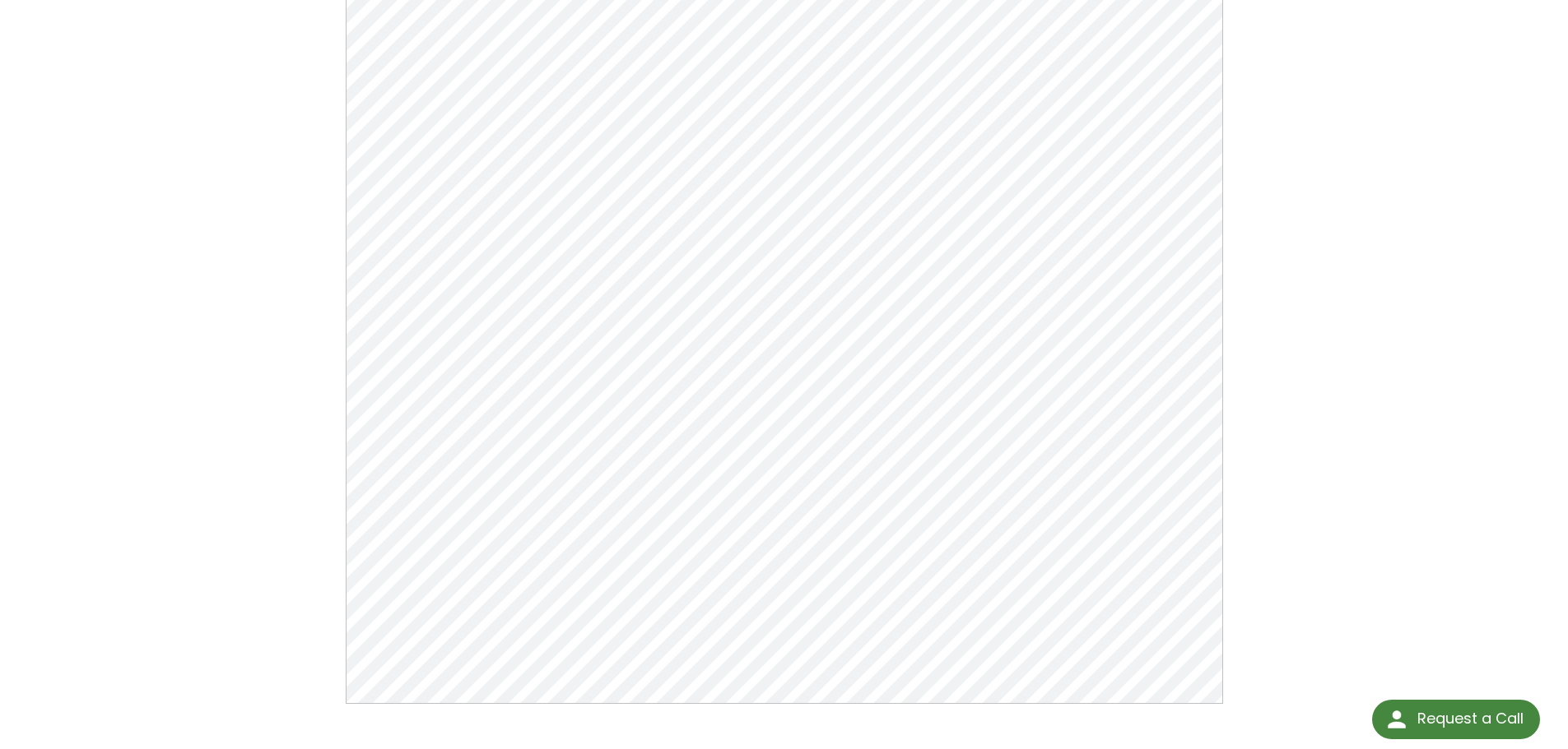
scroll to position [247, 0]
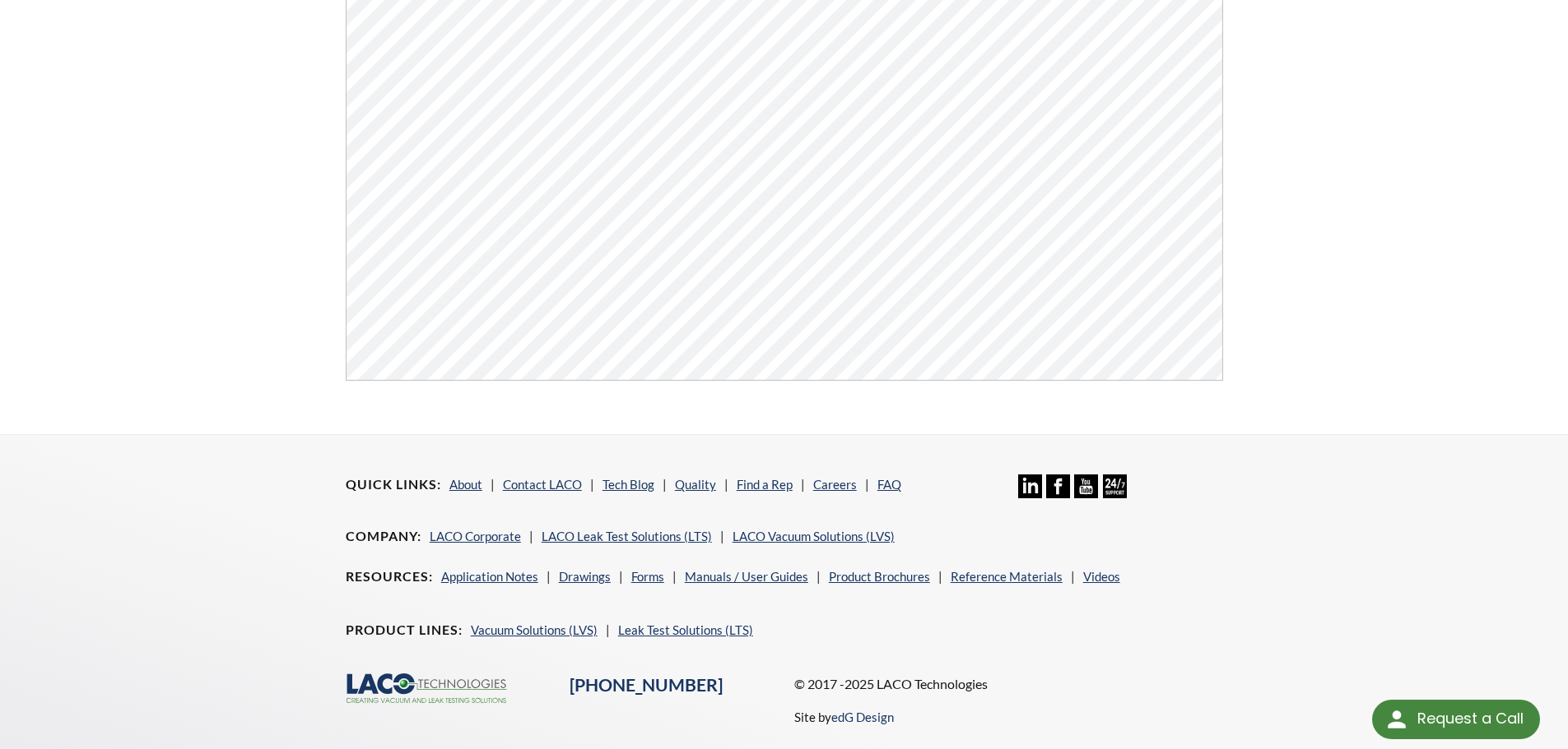
scroll to position [576, 0]
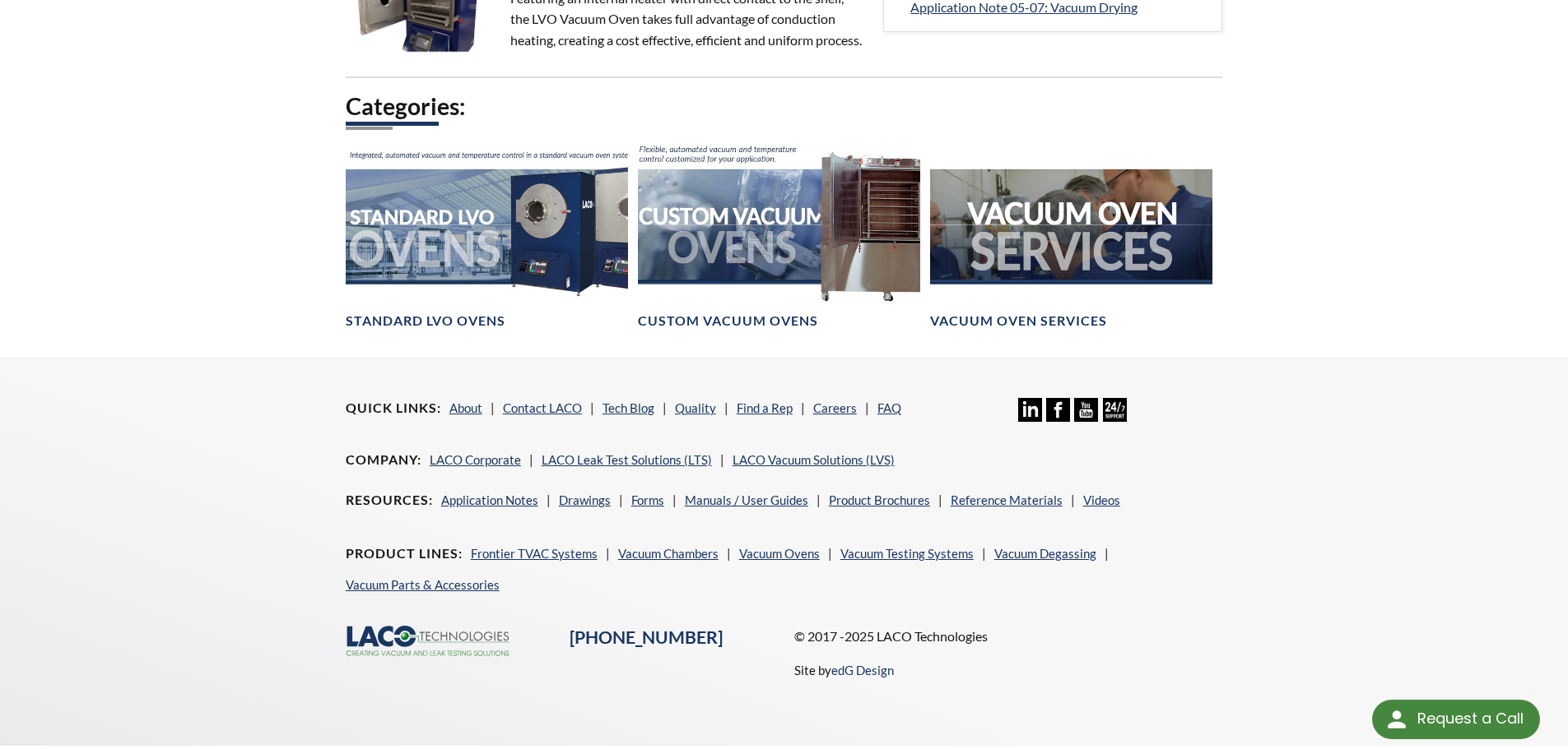
scroll to position [1080, 0]
